Goal: Task Accomplishment & Management: Manage account settings

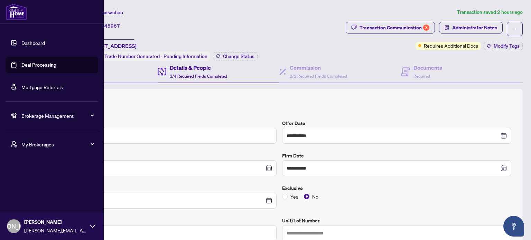
click at [21, 43] on link "Dashboard" at bounding box center [33, 43] width 24 height 6
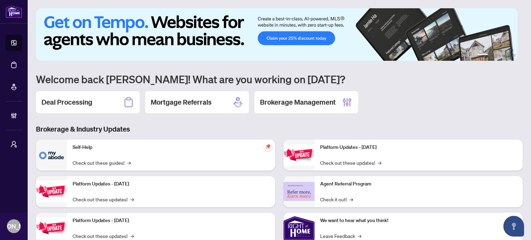
click at [399, 88] on div "1 2 3 4 5 6 Welcome back [PERSON_NAME]! What are you working on [DATE]? Deal Pr…" at bounding box center [279, 149] width 487 height 283
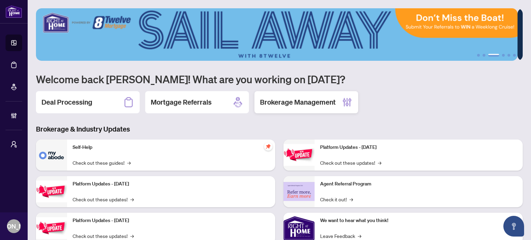
click at [305, 101] on h2 "Brokerage Management" at bounding box center [298, 103] width 76 height 10
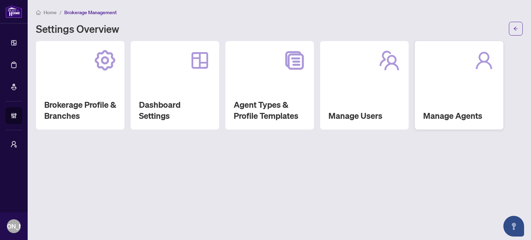
click at [447, 102] on div "Manage Agents" at bounding box center [459, 85] width 89 height 89
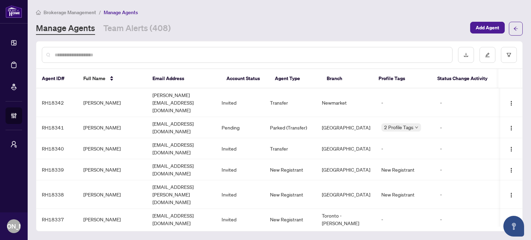
click at [327, 49] on div at bounding box center [247, 55] width 411 height 16
click at [326, 52] on input "text" at bounding box center [251, 55] width 392 height 8
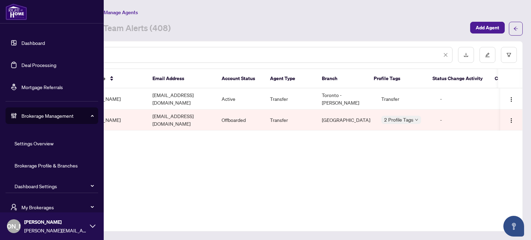
type input "********"
click at [24, 40] on link "Dashboard" at bounding box center [33, 43] width 24 height 6
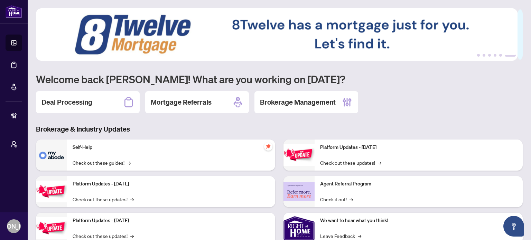
click at [245, 127] on h3 "Brokerage & Industry Updates" at bounding box center [279, 130] width 487 height 10
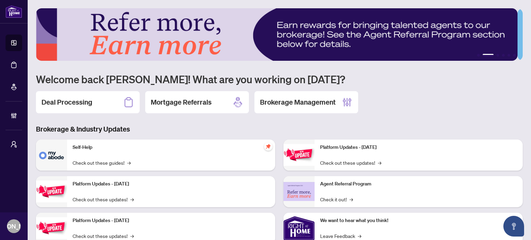
click at [411, 85] on div "1 2 3 4 5 6 Welcome back [PERSON_NAME]! What are you working on [DATE]? Deal Pr…" at bounding box center [279, 149] width 487 height 283
